Goal: Information Seeking & Learning: Learn about a topic

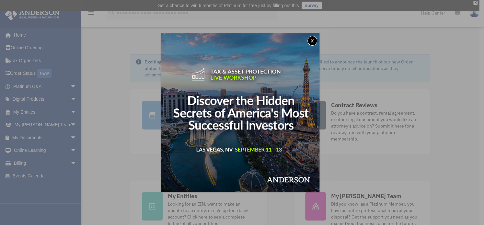
click at [312, 40] on button "x" at bounding box center [313, 41] width 10 height 10
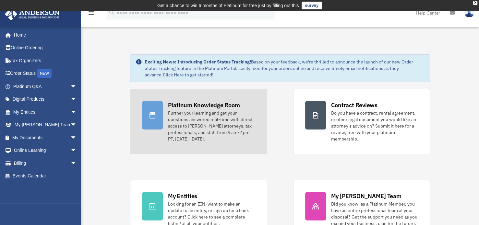
click at [197, 121] on div "Further your learning and get your questions answered real-time with direct acc…" at bounding box center [211, 126] width 87 height 32
click at [198, 121] on div "Further your learning and get your questions answered real-time with direct acc…" at bounding box center [211, 126] width 87 height 32
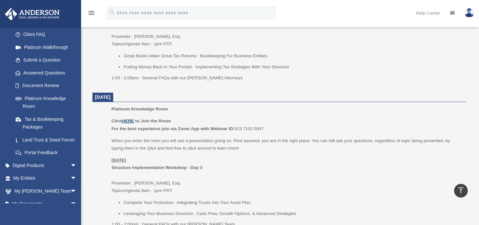
scroll to position [292, 0]
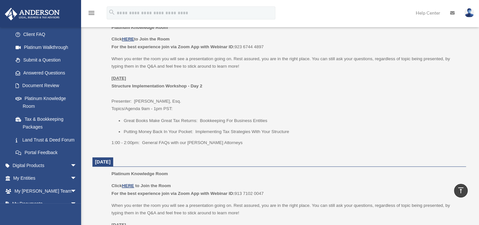
click at [126, 78] on u "[DATE]" at bounding box center [118, 78] width 15 height 5
click at [130, 39] on u "HERE" at bounding box center [128, 39] width 12 height 5
